Goal: Task Accomplishment & Management: Complete application form

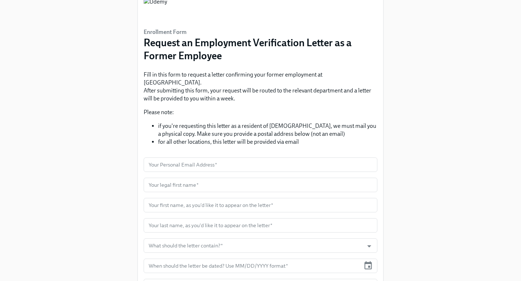
scroll to position [107, 0]
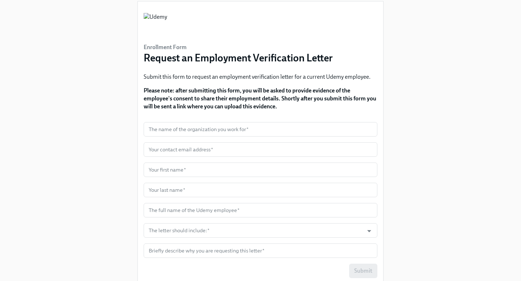
scroll to position [43, 0]
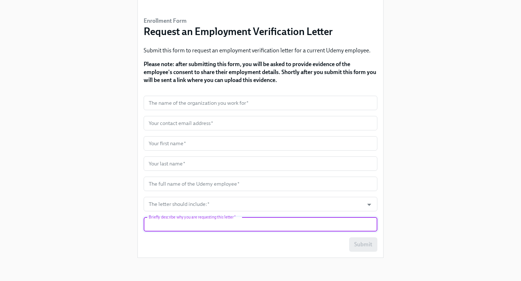
click at [208, 224] on input "text" at bounding box center [261, 224] width 234 height 14
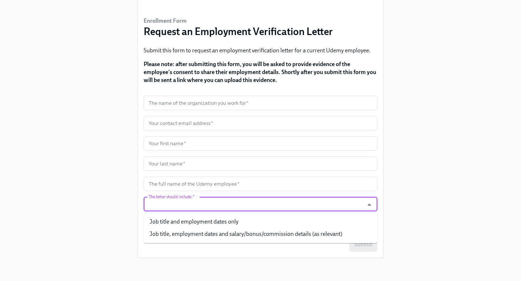
click at [215, 207] on input "The letter should include:   *" at bounding box center [253, 204] width 213 height 14
click at [217, 188] on input "text" at bounding box center [261, 184] width 234 height 14
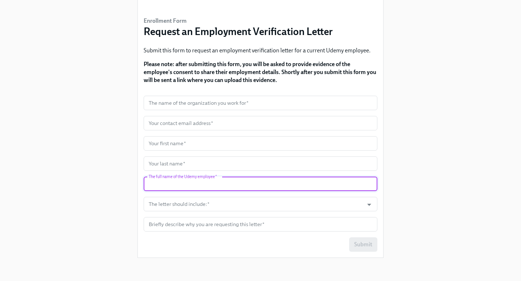
click at [87, 173] on div "Enrollment Form Request an Employment Verification Letter Submit this form to r…" at bounding box center [261, 110] width 498 height 307
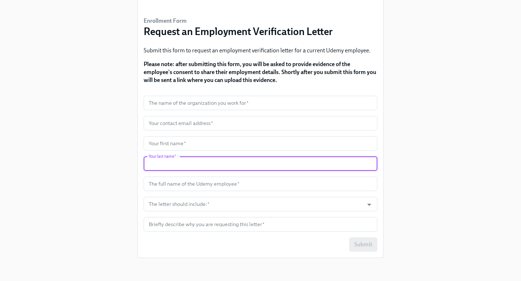
click at [190, 163] on input "text" at bounding box center [261, 164] width 234 height 14
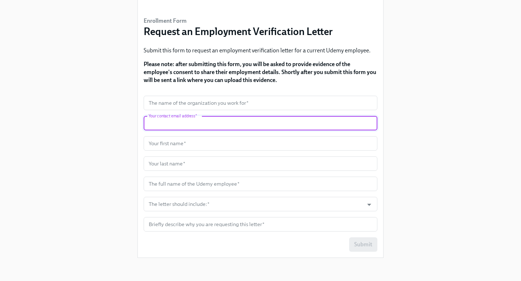
click at [195, 124] on input "text" at bounding box center [261, 123] width 234 height 14
click at [73, 136] on div "Enrollment Form Request an Employment Verification Letter Submit this form to r…" at bounding box center [261, 110] width 498 height 307
